Goal: Information Seeking & Learning: Understand process/instructions

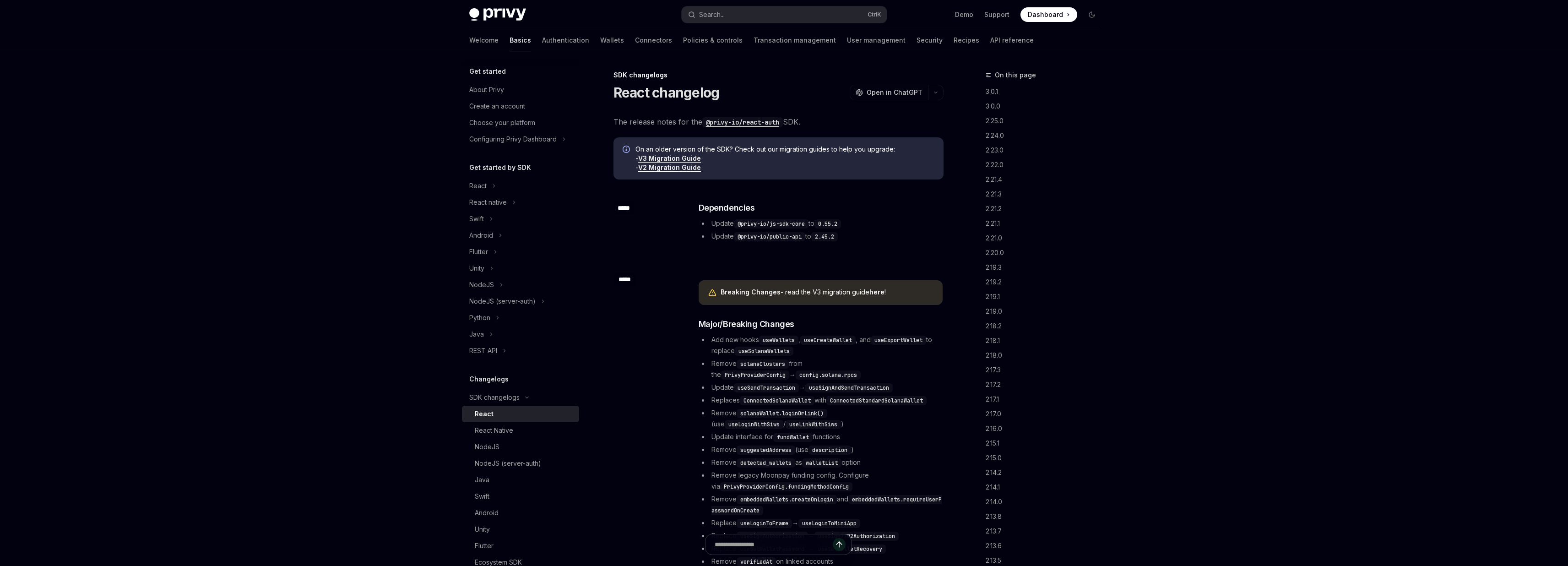
click at [681, 159] on link "V3 Migration Guide" at bounding box center [669, 158] width 63 height 8
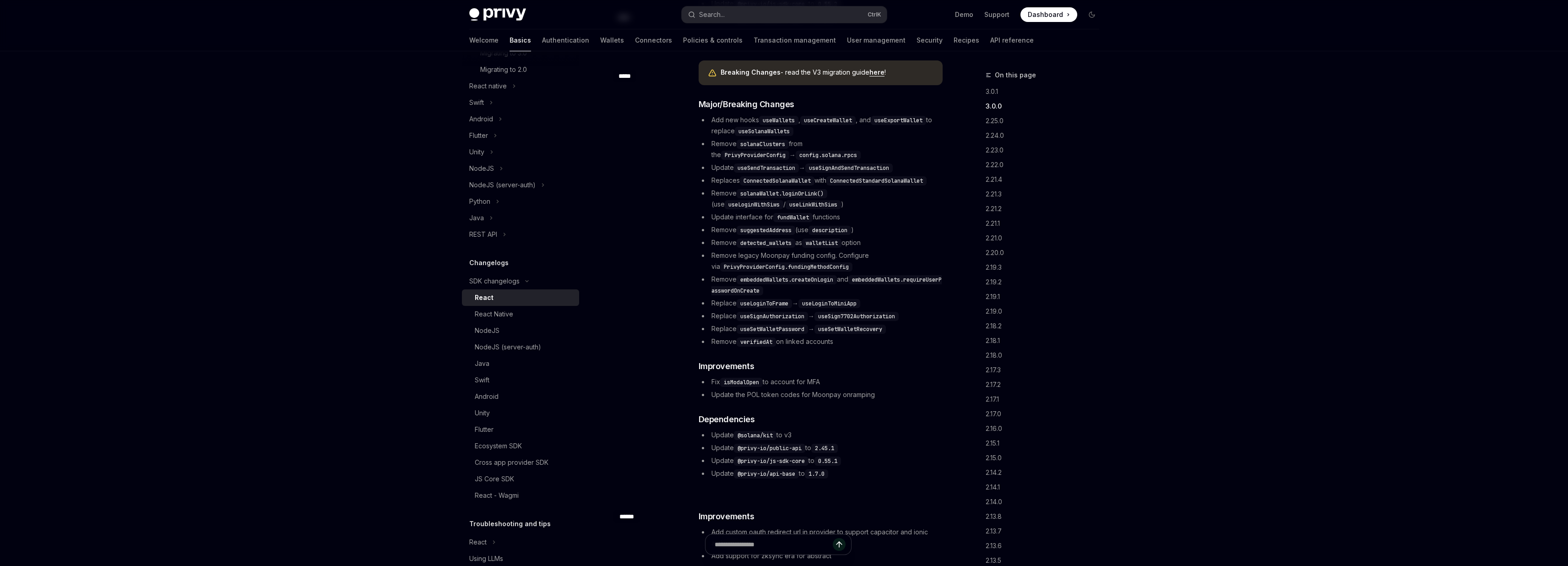
scroll to position [0, 0]
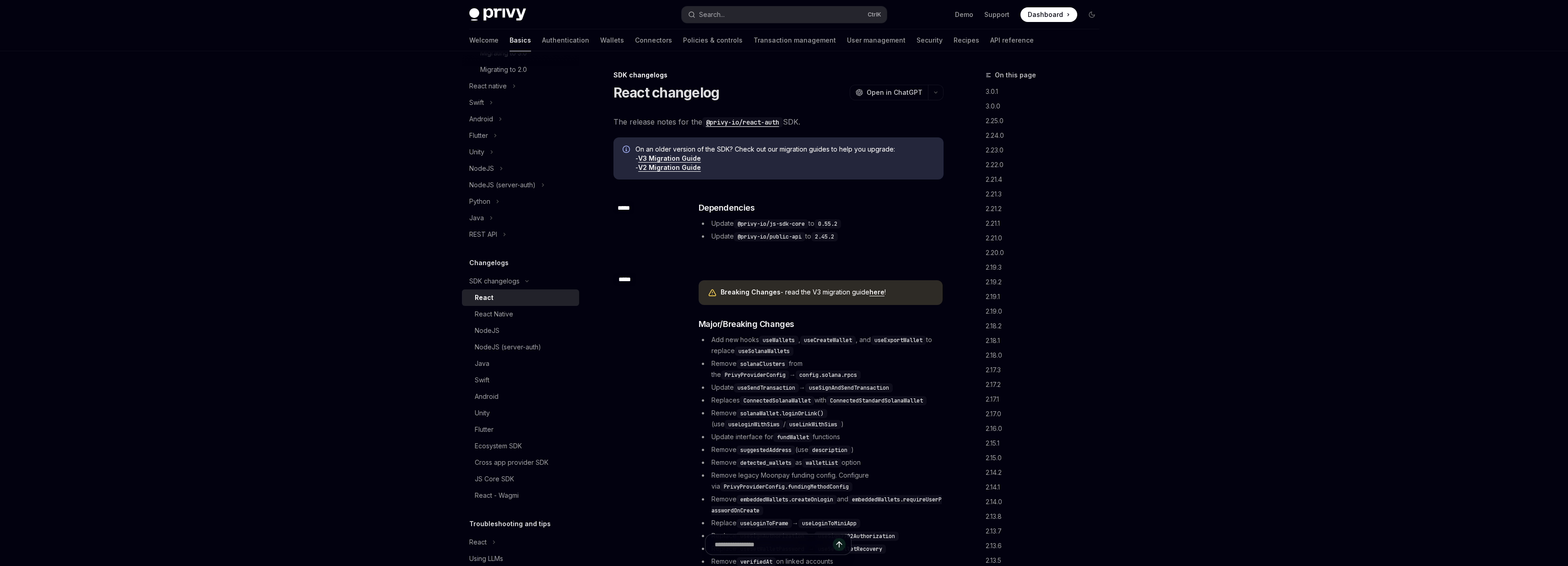
click at [879, 292] on link "here" at bounding box center [877, 292] width 15 height 8
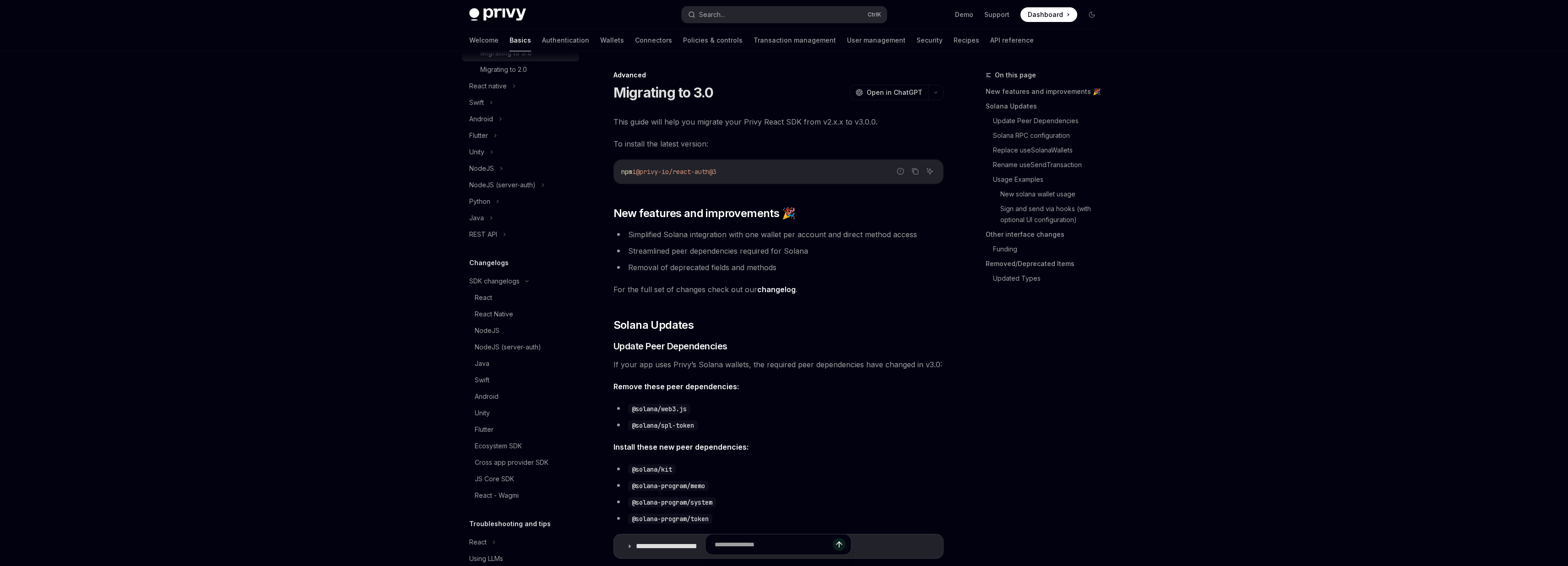
type textarea "*"
